Goal: Find specific page/section: Find specific page/section

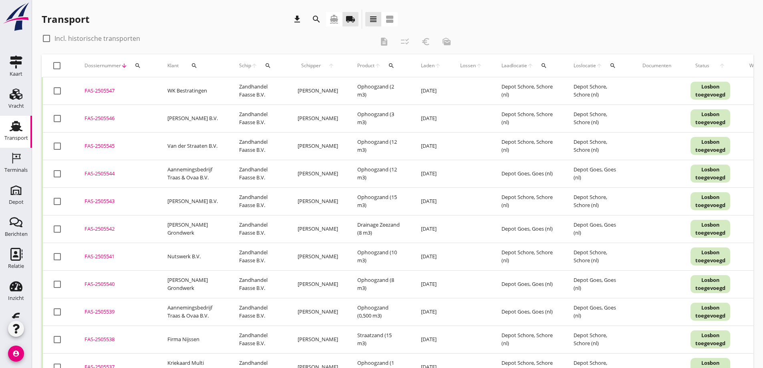
click at [317, 18] on icon "search" at bounding box center [317, 19] width 10 height 10
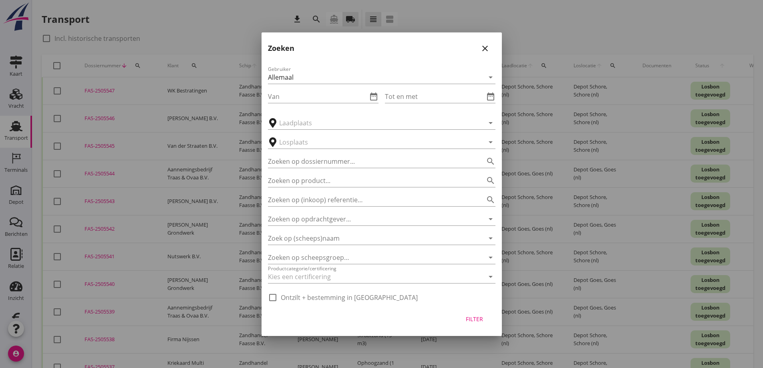
click at [408, 11] on div at bounding box center [381, 184] width 763 height 368
click at [486, 47] on icon "close" at bounding box center [485, 49] width 10 height 10
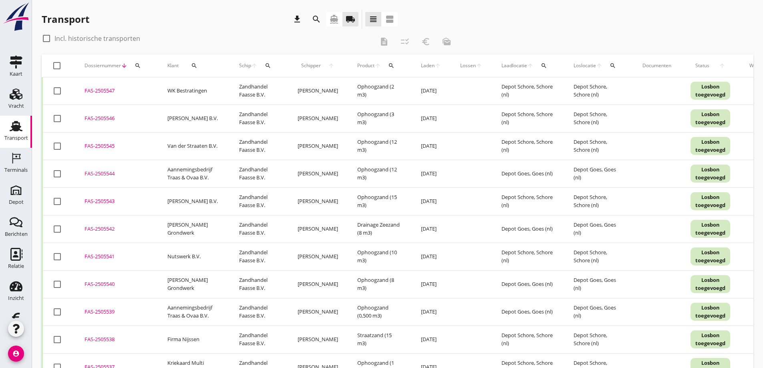
click at [193, 63] on icon "search" at bounding box center [194, 65] width 6 height 6
click at [225, 88] on input "Zoeken op opdrachtgever..." at bounding box center [226, 89] width 83 height 13
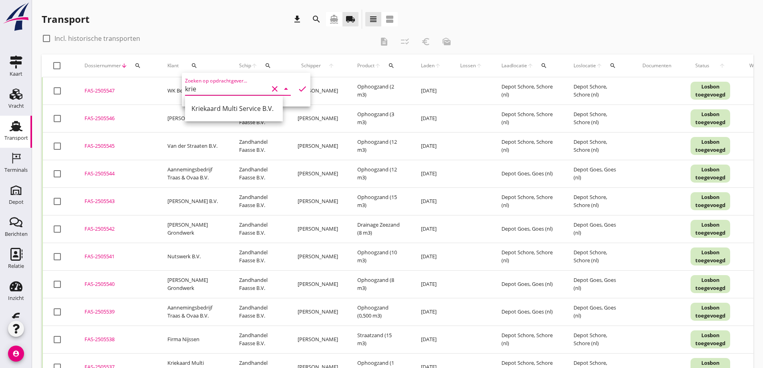
click at [220, 109] on div "Kriekaard Multi Service B.V." at bounding box center [233, 109] width 85 height 10
type input "Kriekaard Multi Service B.V."
click at [298, 87] on icon "check" at bounding box center [303, 89] width 10 height 10
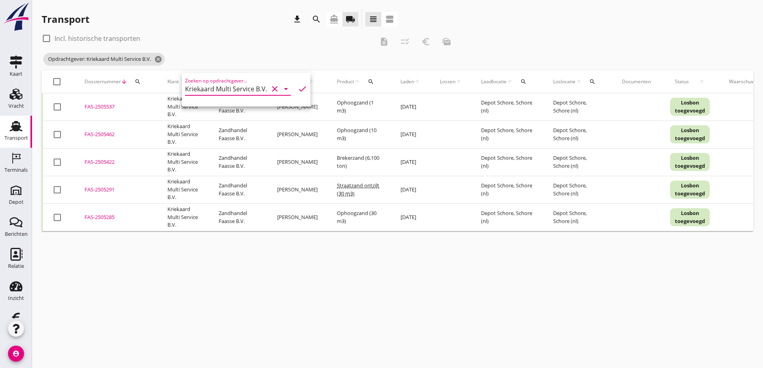
click at [194, 260] on div "cancel You are impersonating another user. Transport download search directions…" at bounding box center [397, 184] width 731 height 368
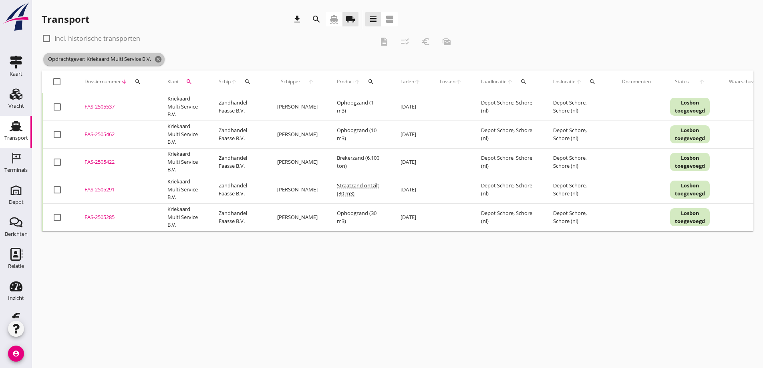
click at [161, 59] on icon "cancel" at bounding box center [158, 59] width 8 height 8
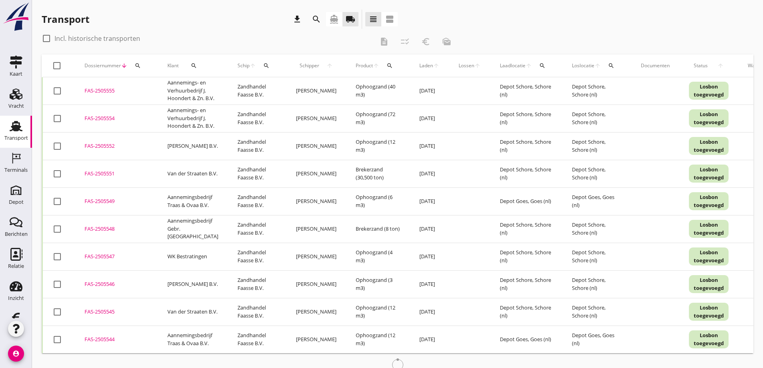
click at [12, 129] on use at bounding box center [16, 126] width 13 height 10
